Goal: Task Accomplishment & Management: Manage account settings

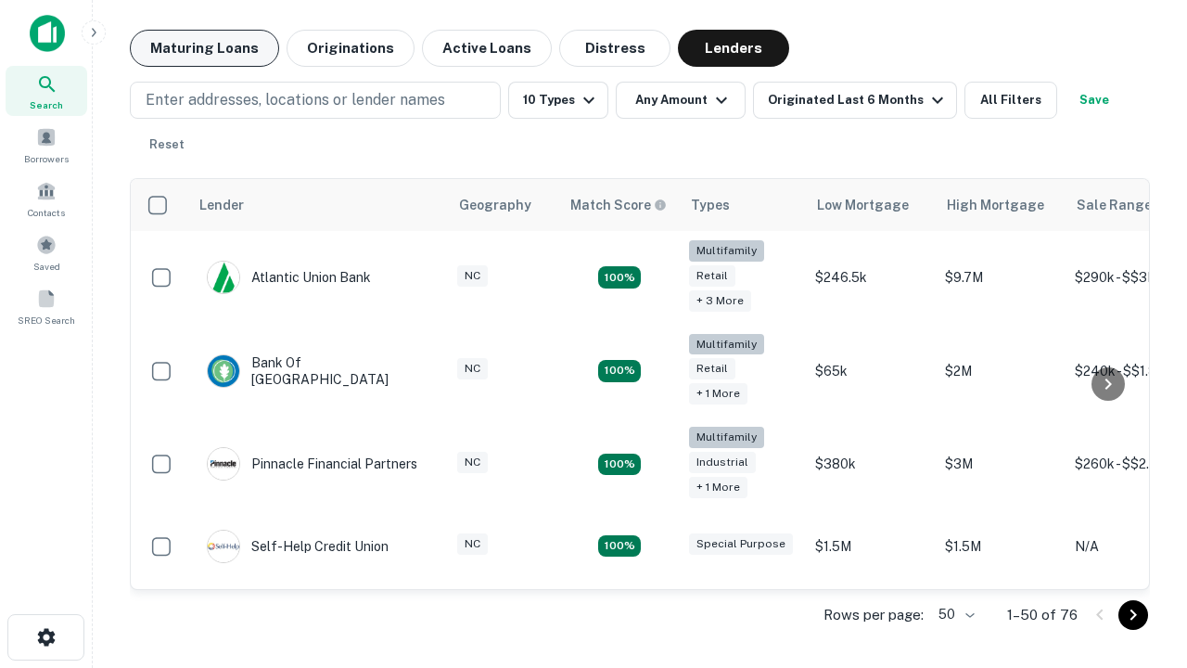
click at [204, 48] on button "Maturing Loans" at bounding box center [204, 48] width 149 height 37
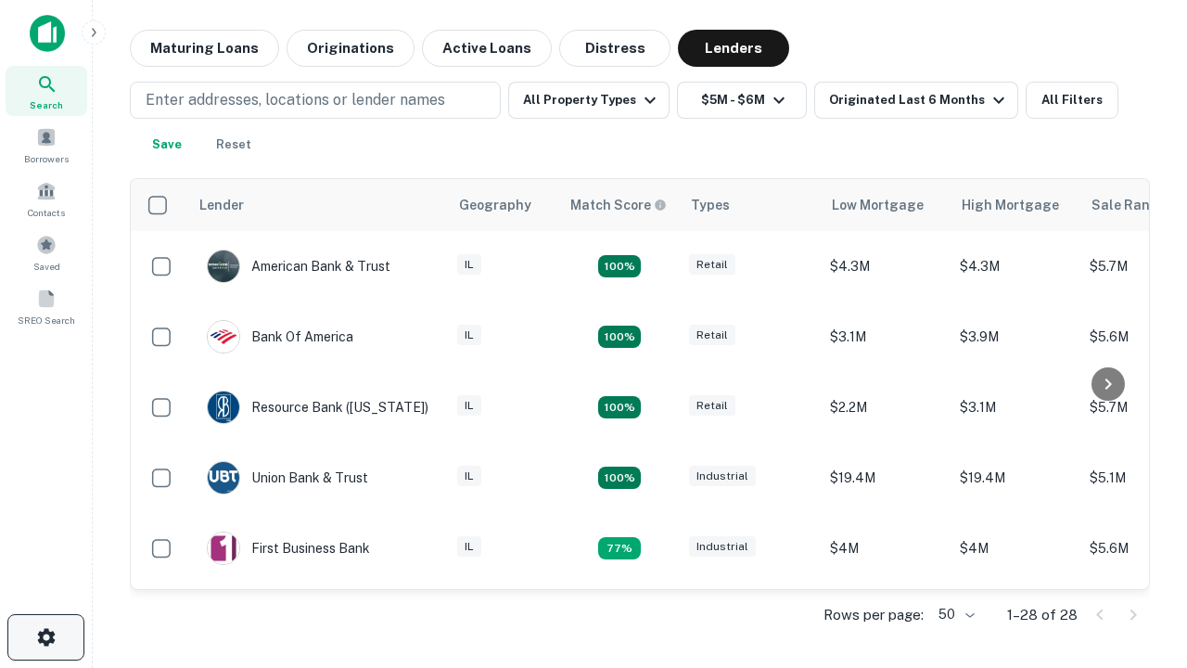
click at [45, 637] on icon "button" at bounding box center [46, 637] width 22 height 22
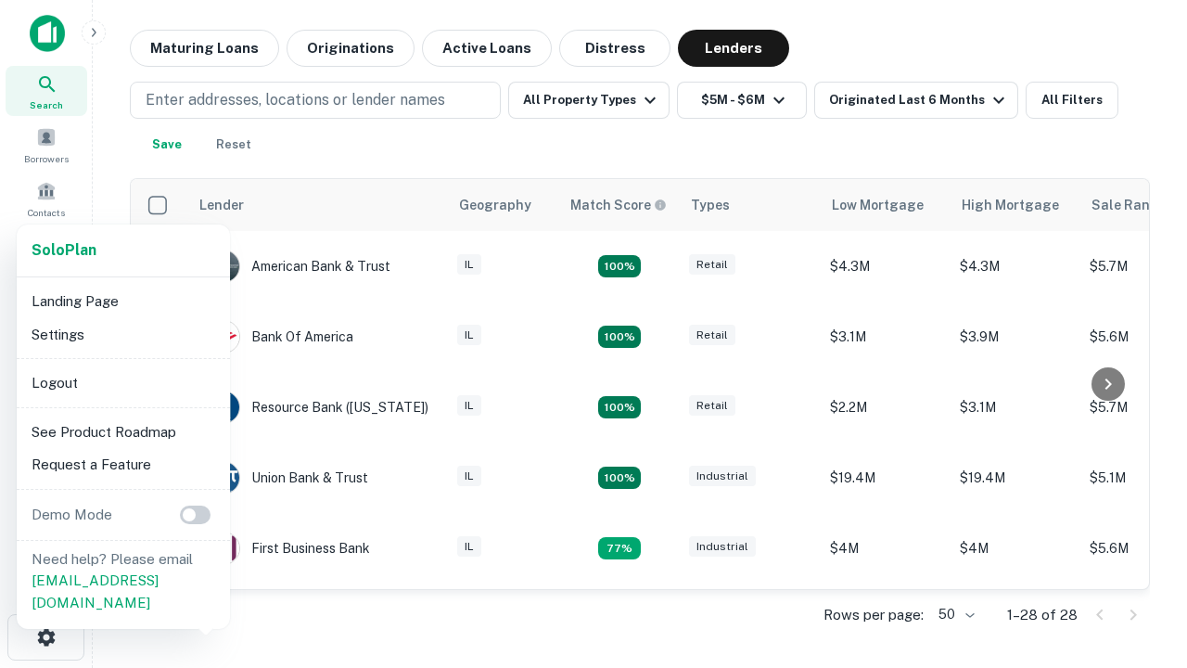
click at [122, 382] on li "Logout" at bounding box center [123, 382] width 199 height 33
